Goal: Task Accomplishment & Management: Complete application form

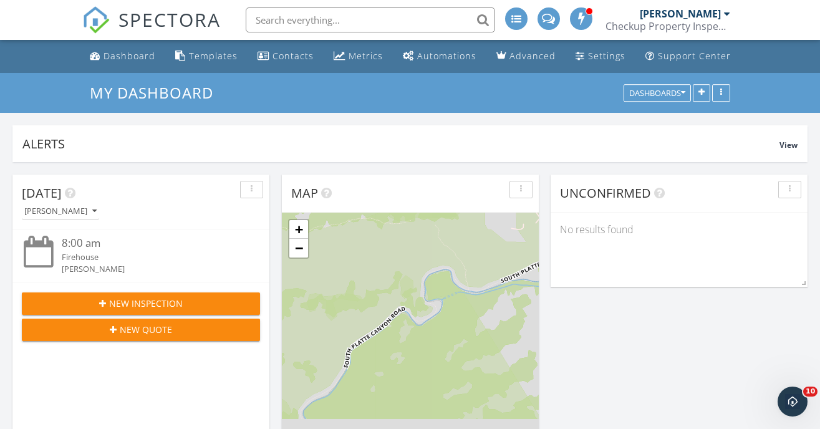
click at [127, 293] on button "New Inspection" at bounding box center [141, 303] width 238 height 22
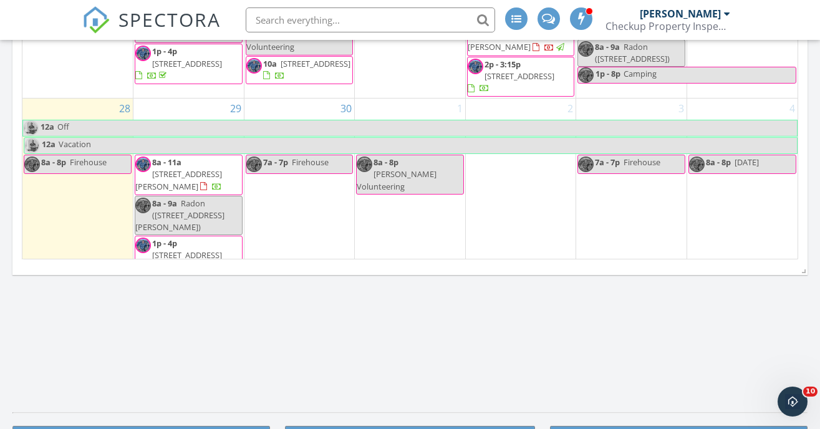
scroll to position [974, 0]
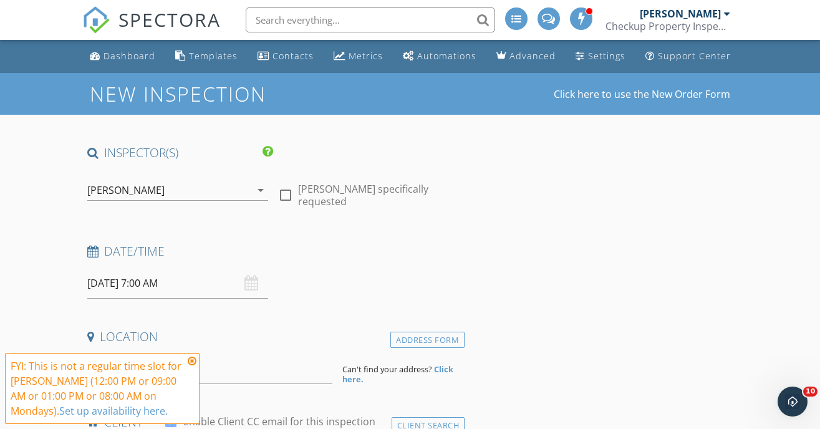
click at [274, 195] on div "check_box_outline_blank [PERSON_NAME] specifically requested" at bounding box center [368, 191] width 191 height 43
click at [285, 195] on div at bounding box center [285, 194] width 21 height 21
checkbox input "true"
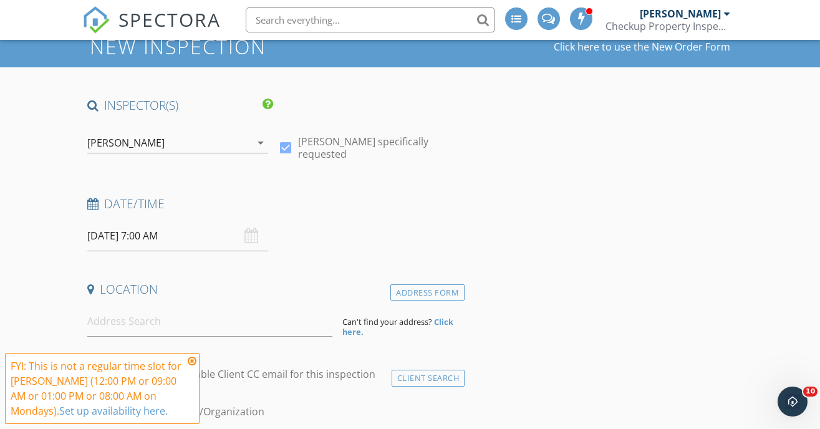
scroll to position [65, 0]
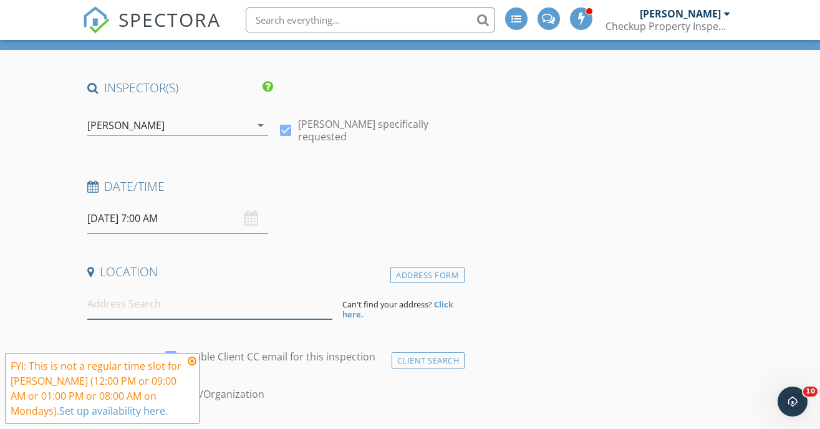
click at [168, 304] on input at bounding box center [209, 304] width 245 height 31
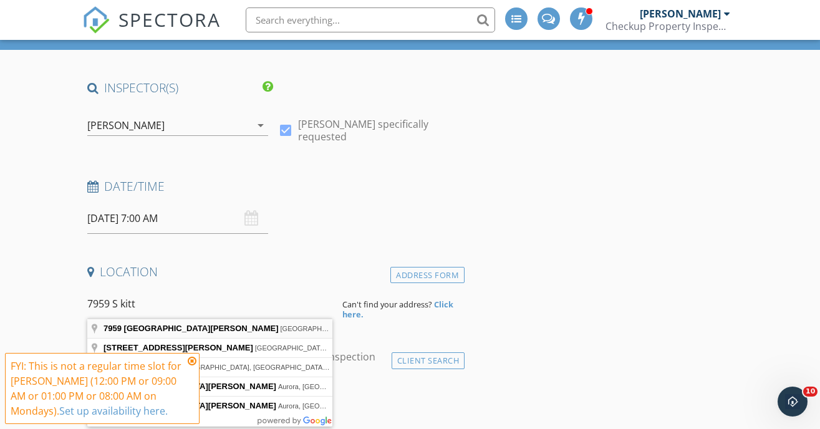
type input "7959 South Kittredge Way, Englewood, CO, USA"
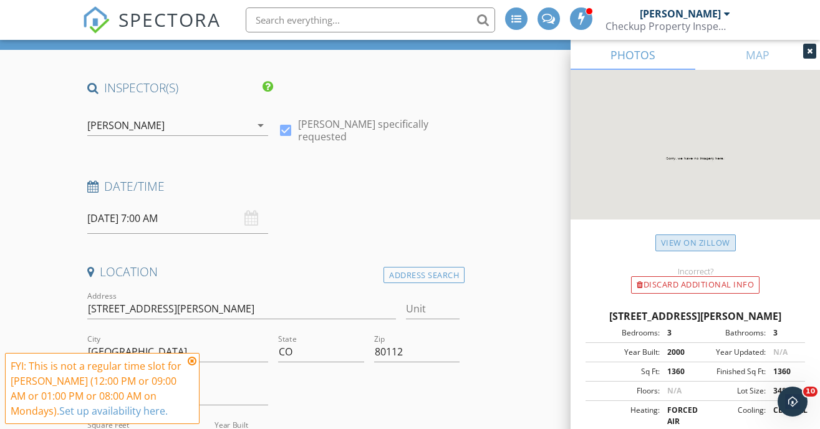
click at [696, 235] on link "View on Zillow" at bounding box center [695, 242] width 80 height 17
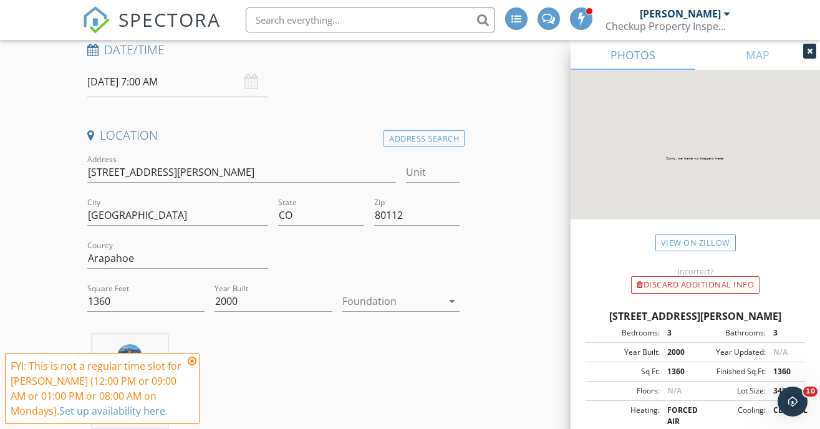
scroll to position [201, 0]
click at [189, 359] on icon at bounding box center [192, 361] width 9 height 10
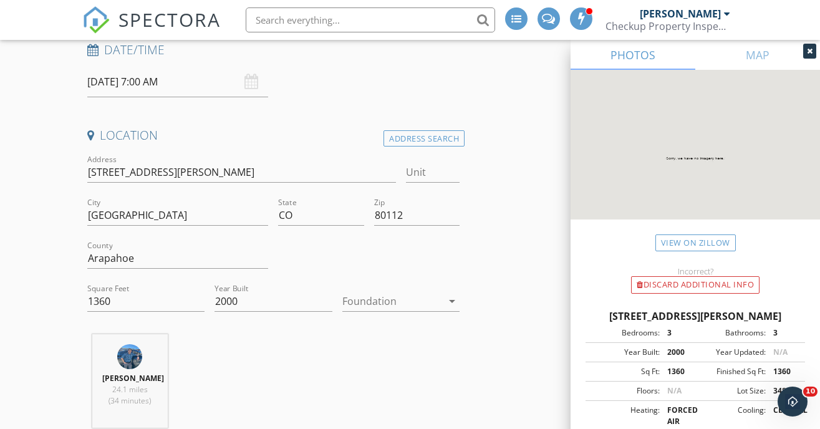
click at [385, 307] on div at bounding box center [392, 301] width 100 height 20
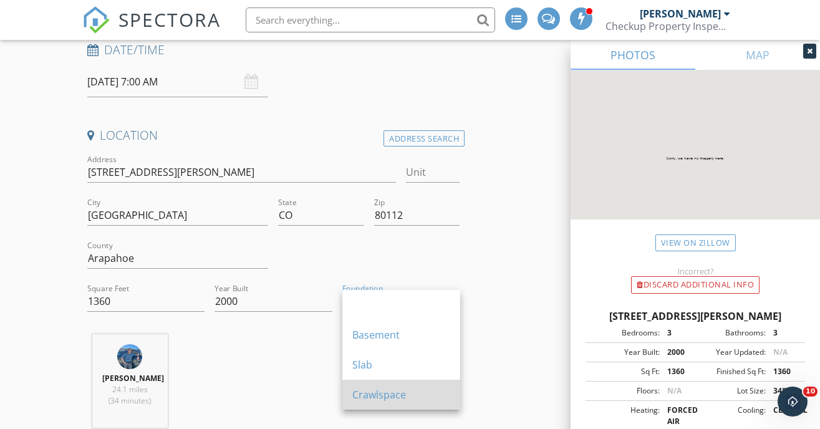
click at [382, 399] on div "Crawlspace" at bounding box center [401, 394] width 98 height 15
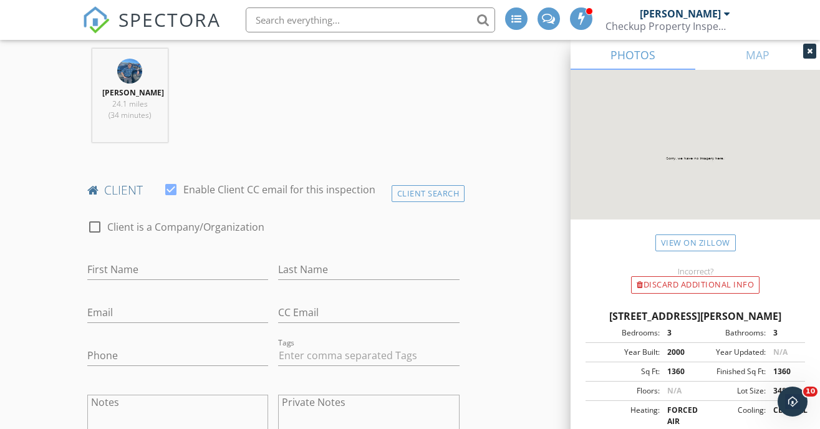
scroll to position [540, 0]
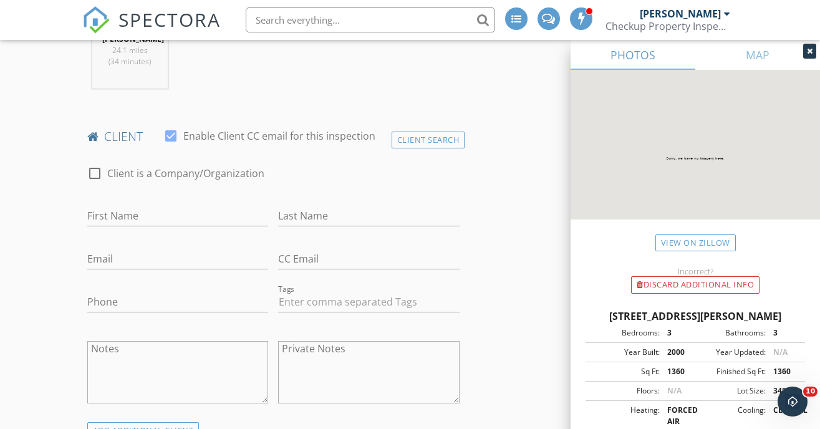
drag, startPoint x: 484, startPoint y: 352, endPoint x: 520, endPoint y: 335, distance: 39.3
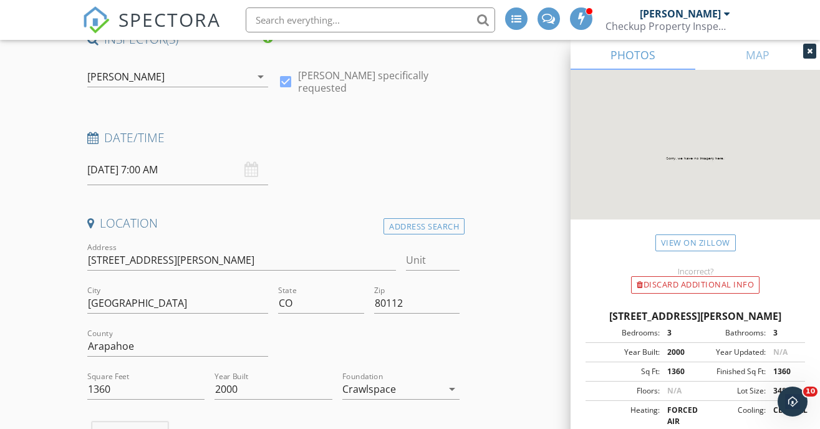
scroll to position [127, 0]
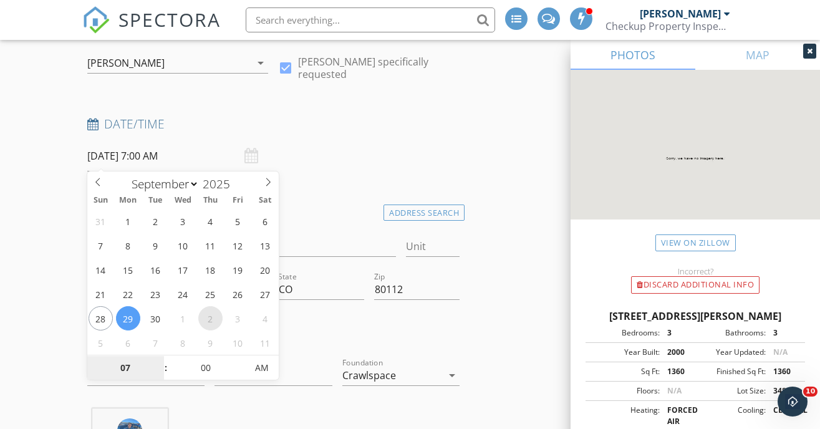
select select "9"
type input "10/02/2025 7:00 AM"
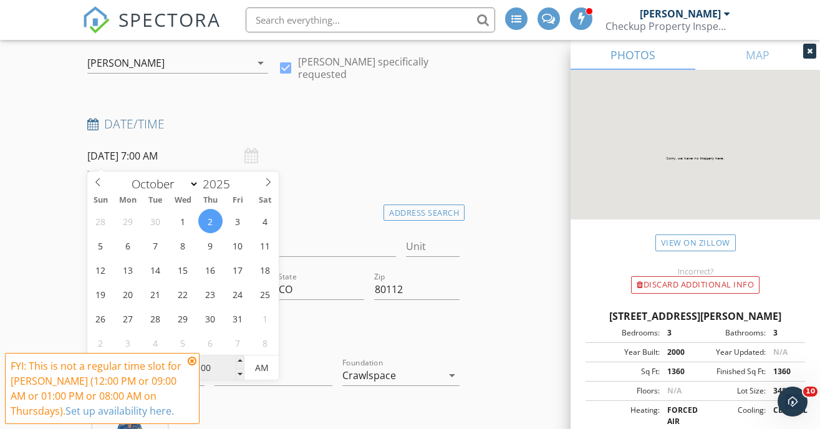
type input "8"
type input "[DATE] 8:00 AM"
click at [334, 342] on div at bounding box center [368, 333] width 191 height 43
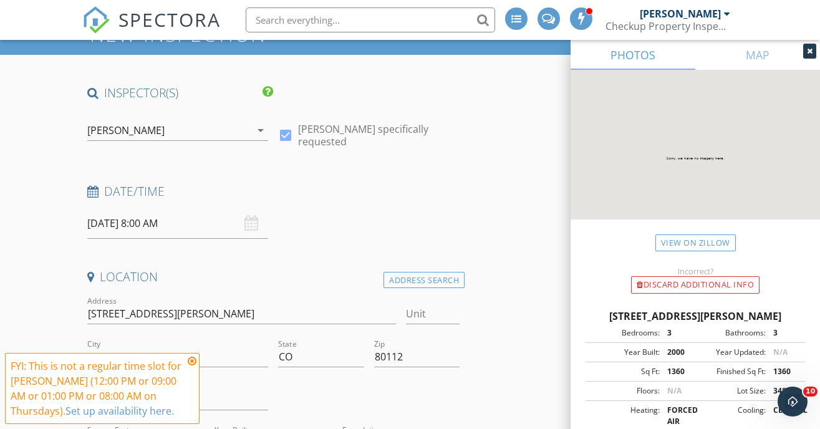
scroll to position [59, 0]
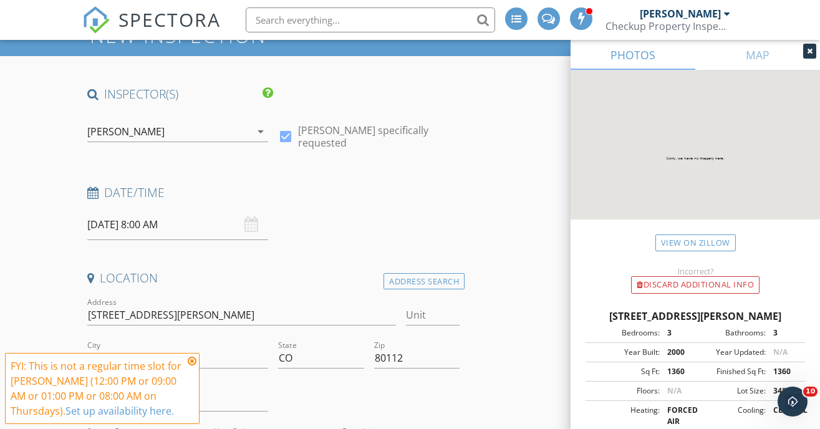
click at [193, 356] on icon at bounding box center [192, 361] width 9 height 10
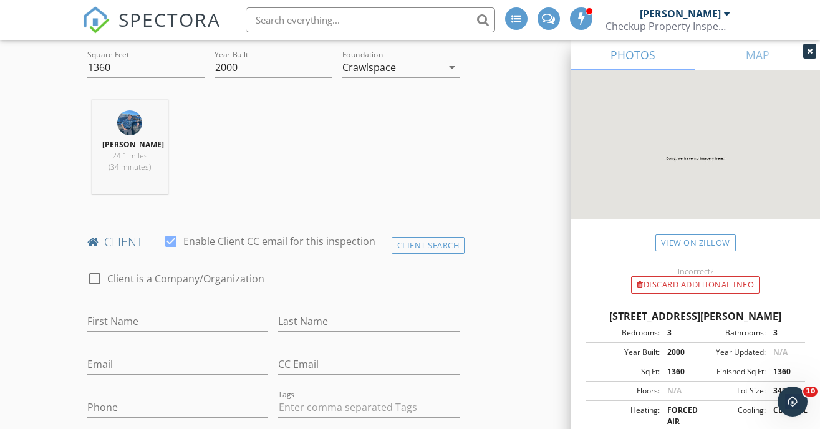
scroll to position [453, 0]
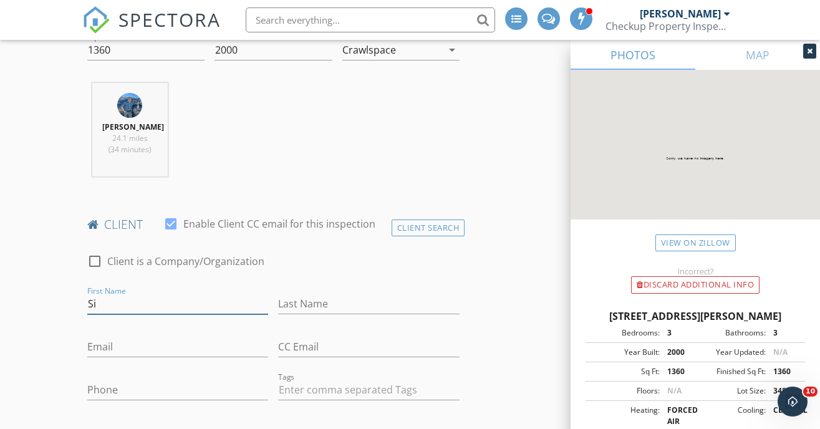
type input "S"
type input "Fidel"
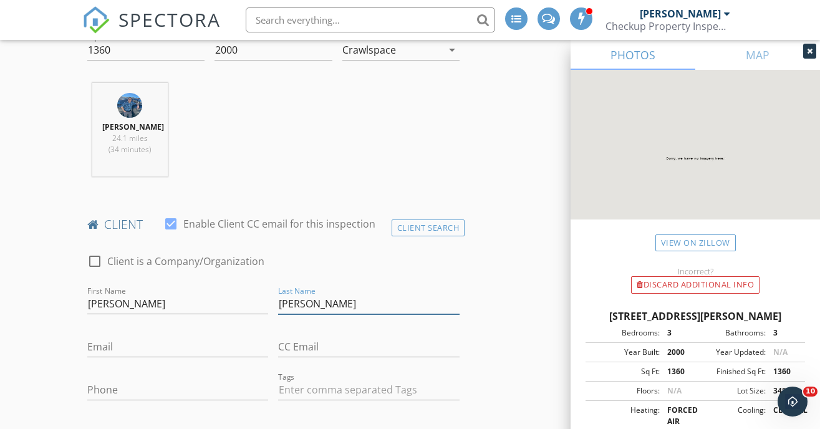
type input "Ramos"
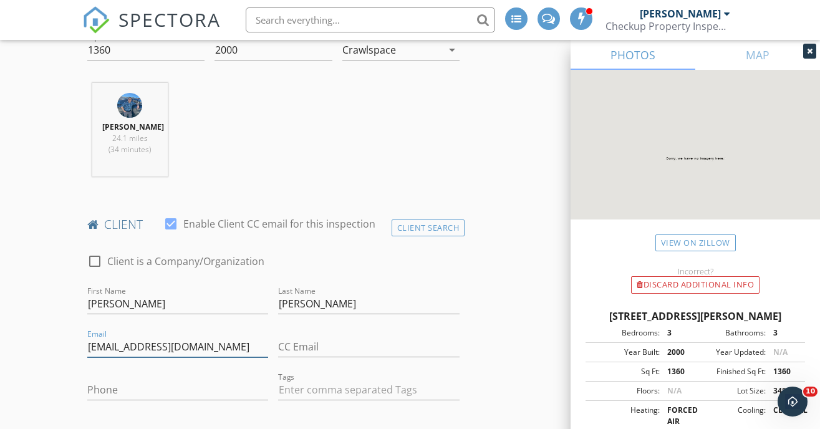
type input "fidelramos80@gmail.com"
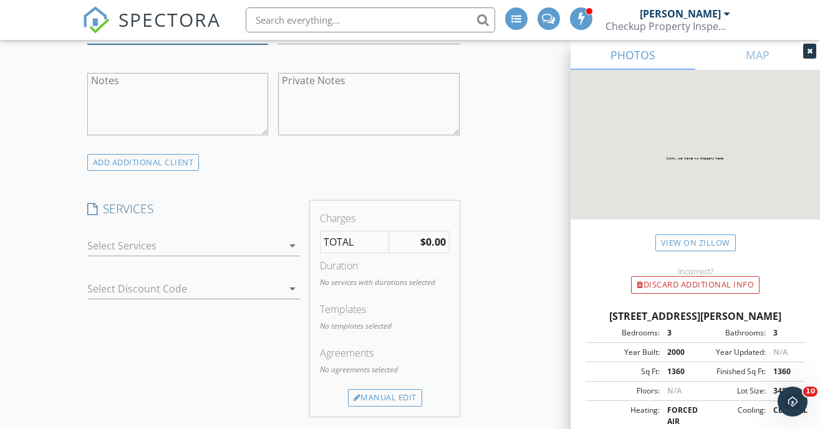
scroll to position [848, 0]
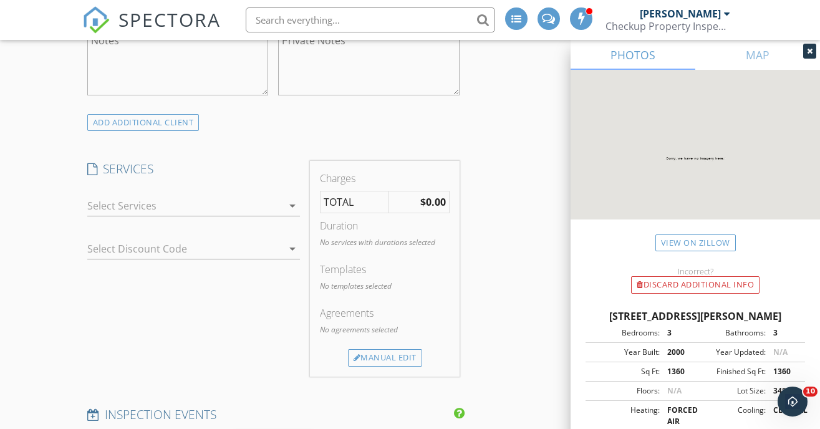
click at [229, 208] on div at bounding box center [185, 206] width 196 height 20
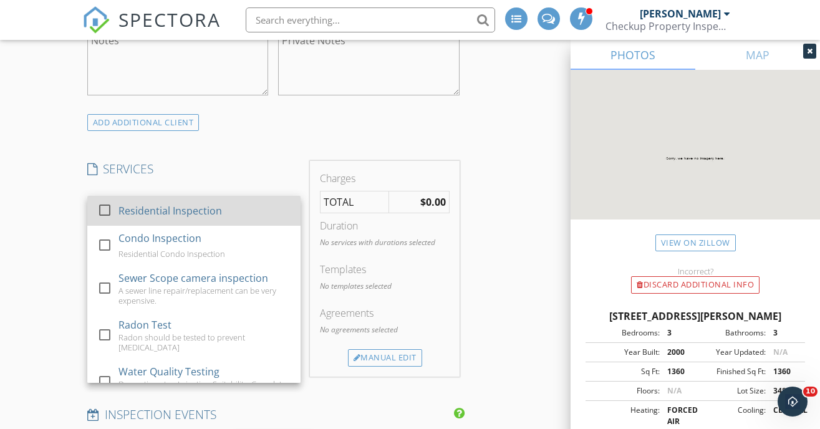
click at [168, 216] on div "Residential Inspection" at bounding box center [169, 210] width 103 height 15
checkbox input "false"
checkbox input "true"
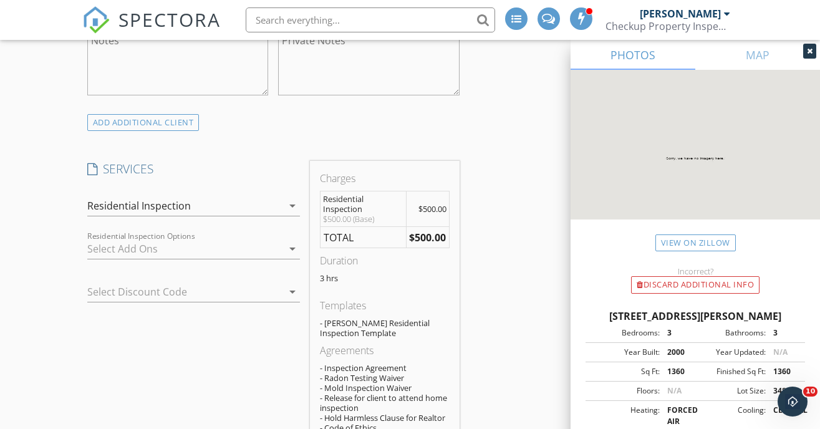
click at [146, 246] on div at bounding box center [185, 249] width 196 height 20
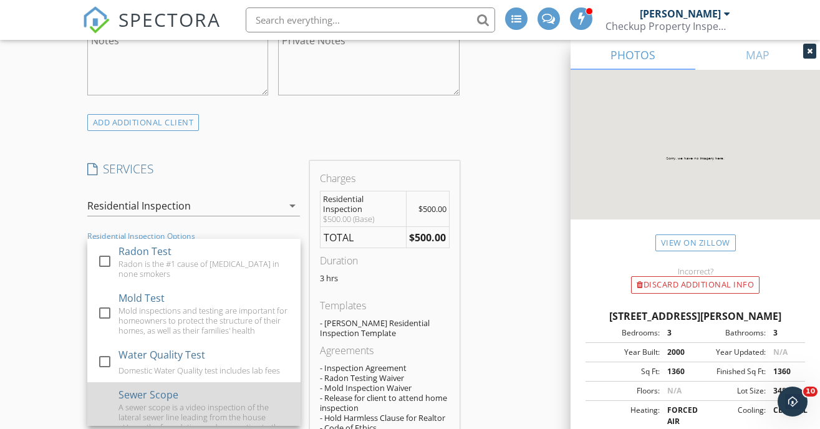
scroll to position [46, 0]
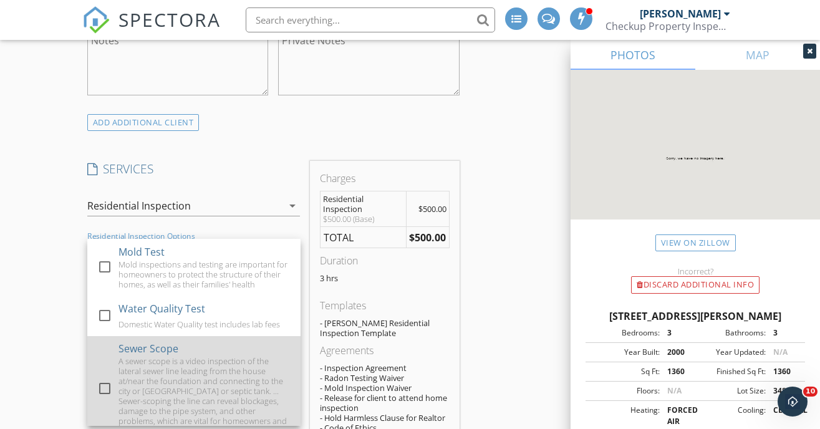
click at [106, 365] on div "check_box_outline_blank Sewer Scope A sewer scope is a video inspection of the …" at bounding box center [193, 389] width 193 height 107
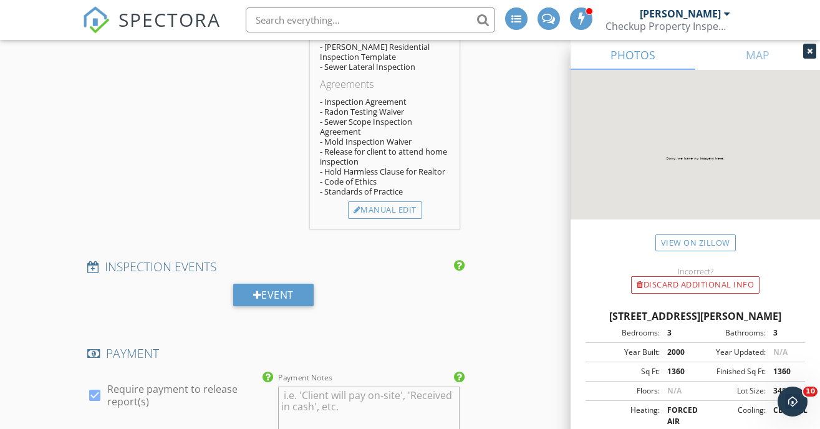
scroll to position [1154, 0]
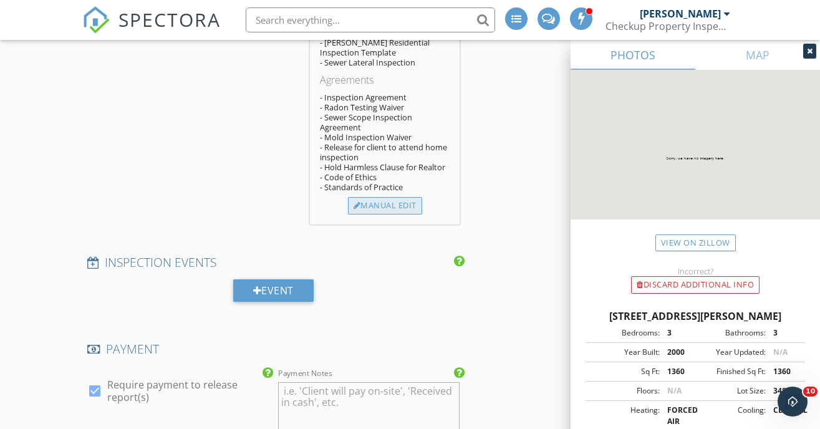
click at [415, 206] on div "Manual Edit" at bounding box center [385, 205] width 74 height 17
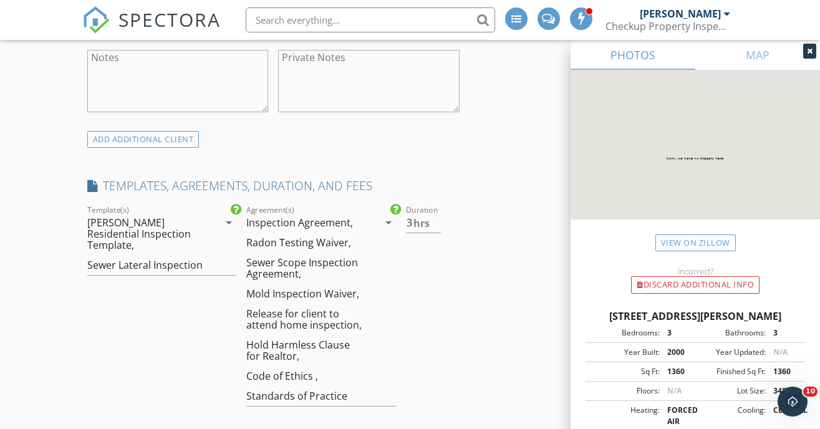
scroll to position [829, 0]
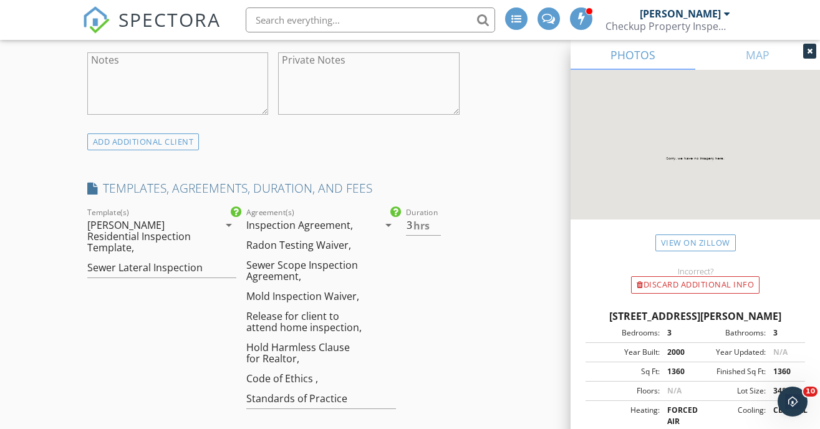
click at [320, 239] on div "Radon Testing Waiver," at bounding box center [298, 244] width 105 height 11
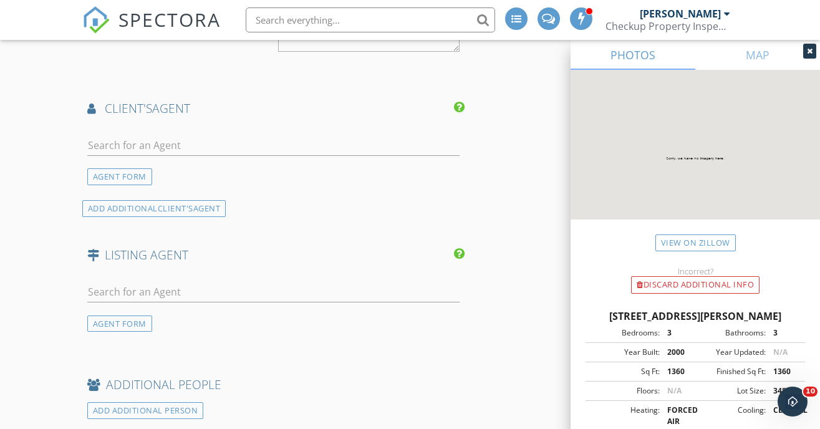
scroll to position [1876, 0]
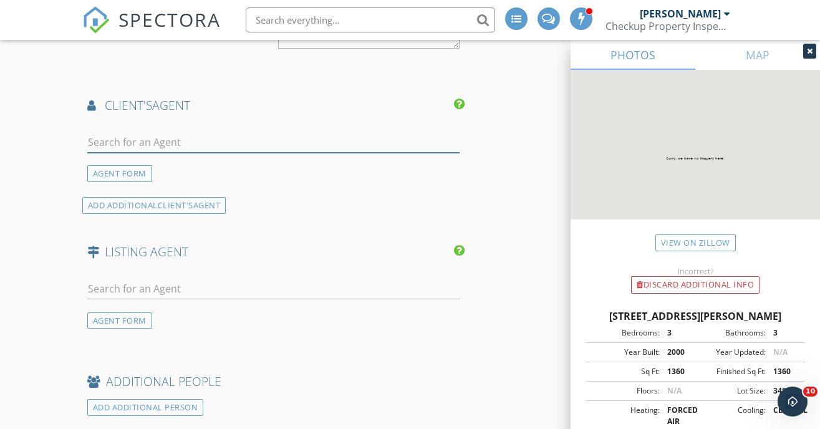
click at [221, 133] on input "text" at bounding box center [273, 142] width 373 height 21
type input "sutton"
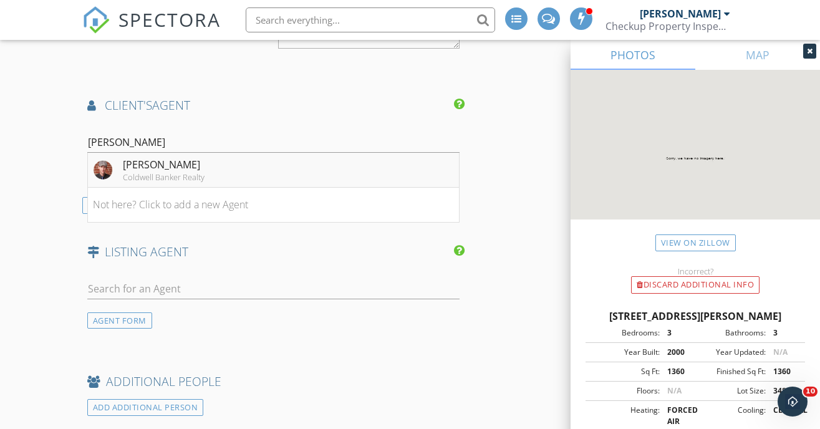
drag, startPoint x: 221, startPoint y: 133, endPoint x: 178, endPoint y: 154, distance: 48.2
click at [178, 157] on div "Doug Sutton" at bounding box center [164, 164] width 82 height 15
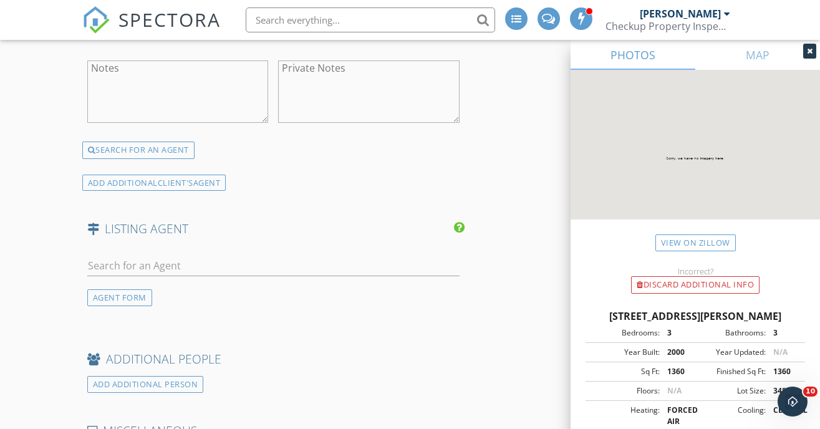
scroll to position [2137, 0]
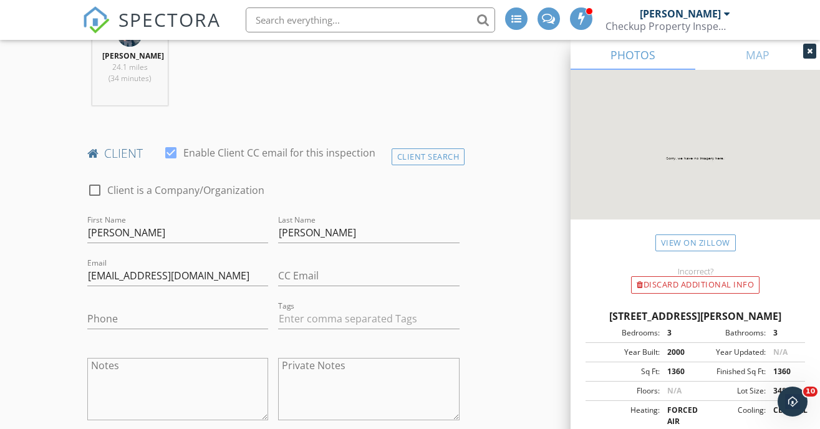
scroll to position [522, 0]
click at [124, 323] on input "Phone" at bounding box center [177, 320] width 181 height 21
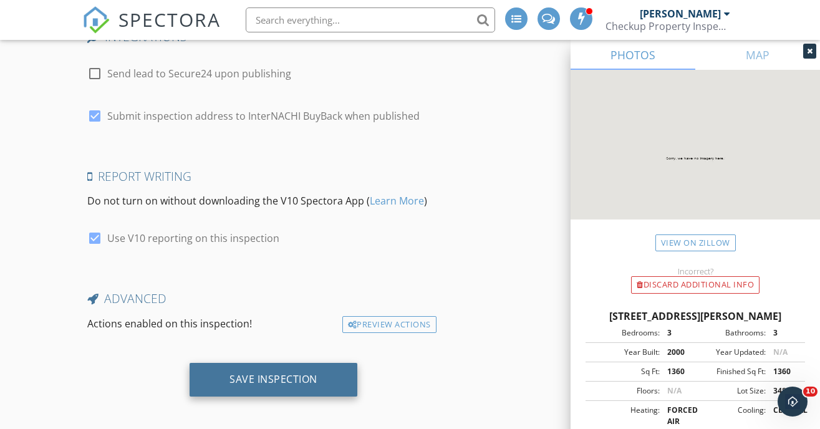
scroll to position [2895, 0]
type input "720-495-6499"
click at [287, 373] on div "Save Inspection" at bounding box center [273, 379] width 88 height 12
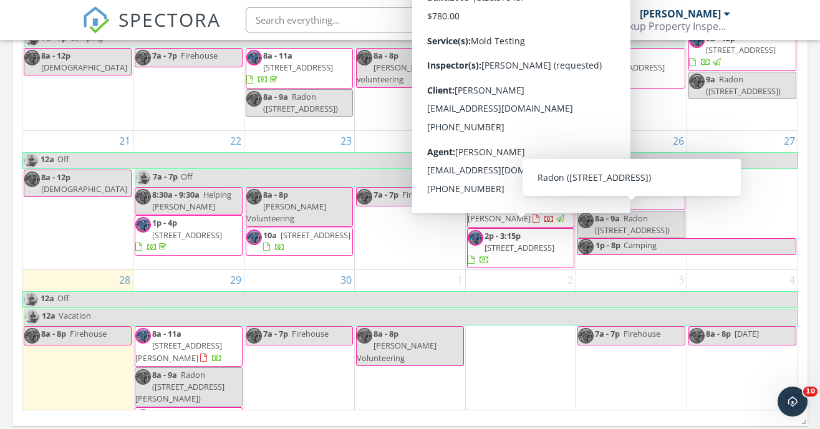
scroll to position [162, 0]
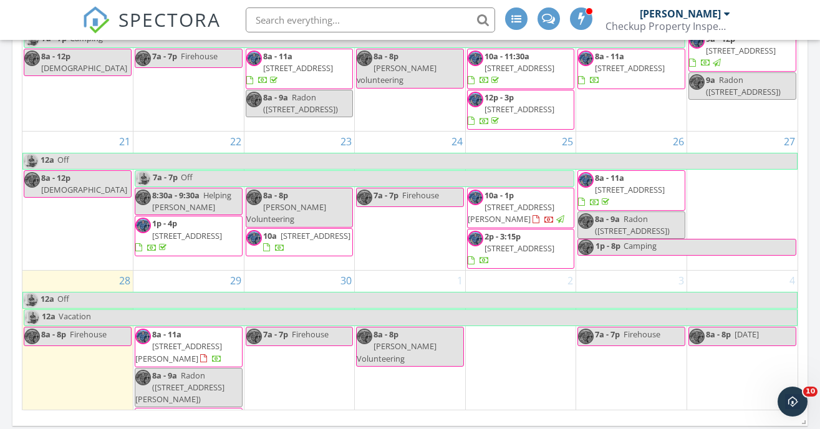
click at [480, 353] on div "2" at bounding box center [521, 360] width 110 height 179
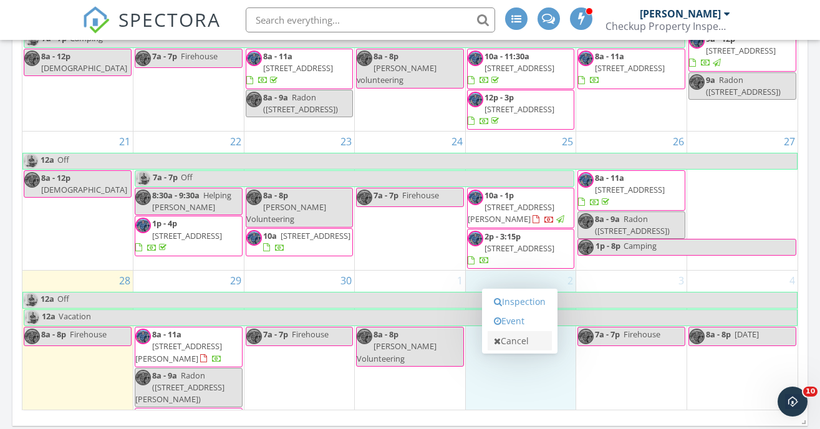
click at [500, 335] on link "Cancel" at bounding box center [519, 341] width 64 height 20
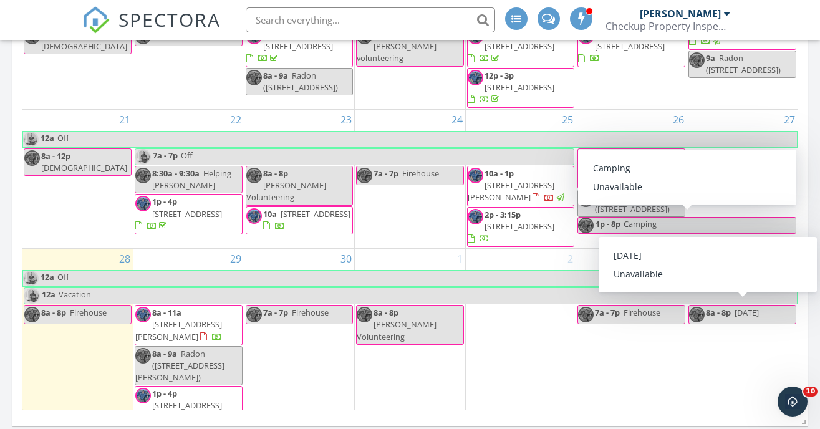
scroll to position [183, 0]
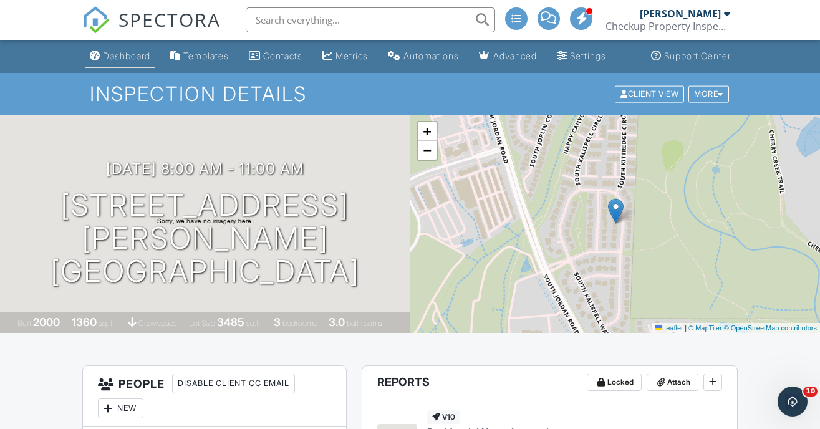
click at [119, 52] on div "Dashboard" at bounding box center [126, 55] width 47 height 11
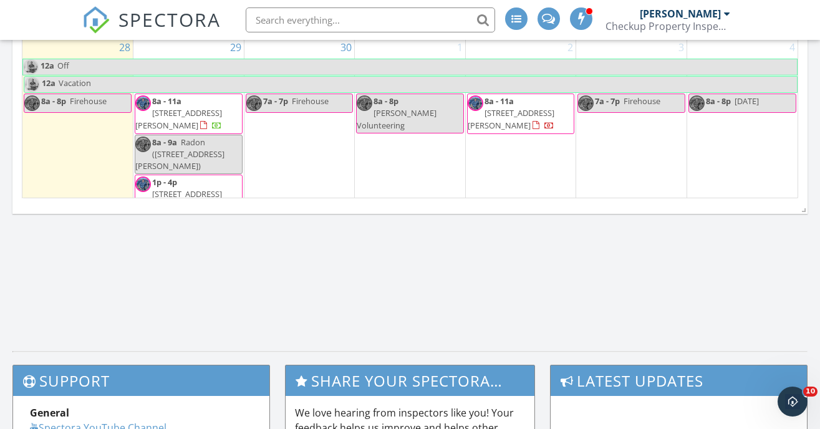
scroll to position [1032, 0]
